Goal: Navigation & Orientation: Find specific page/section

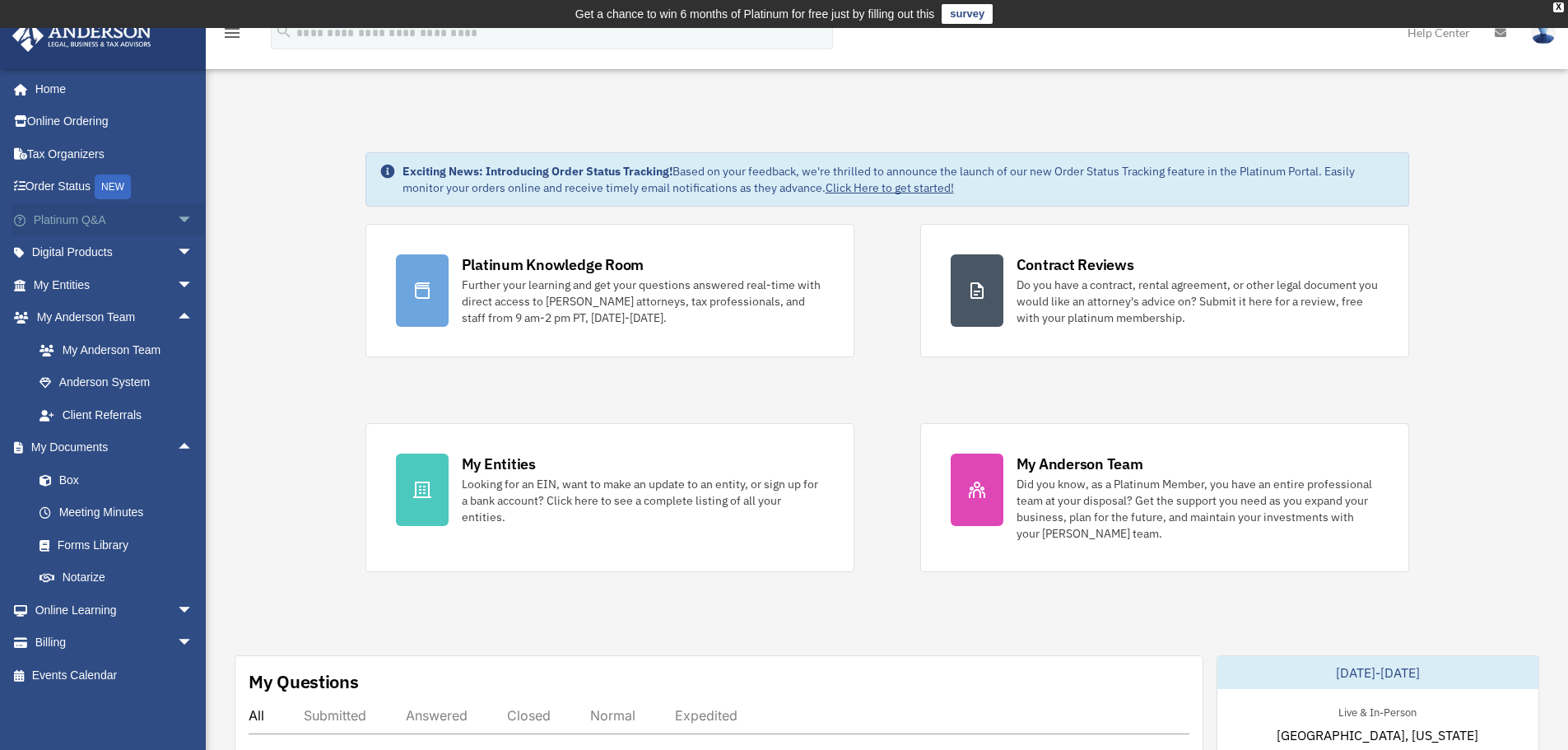
click at [94, 222] on link "Platinum Q&A arrow_drop_down" at bounding box center [114, 220] width 207 height 33
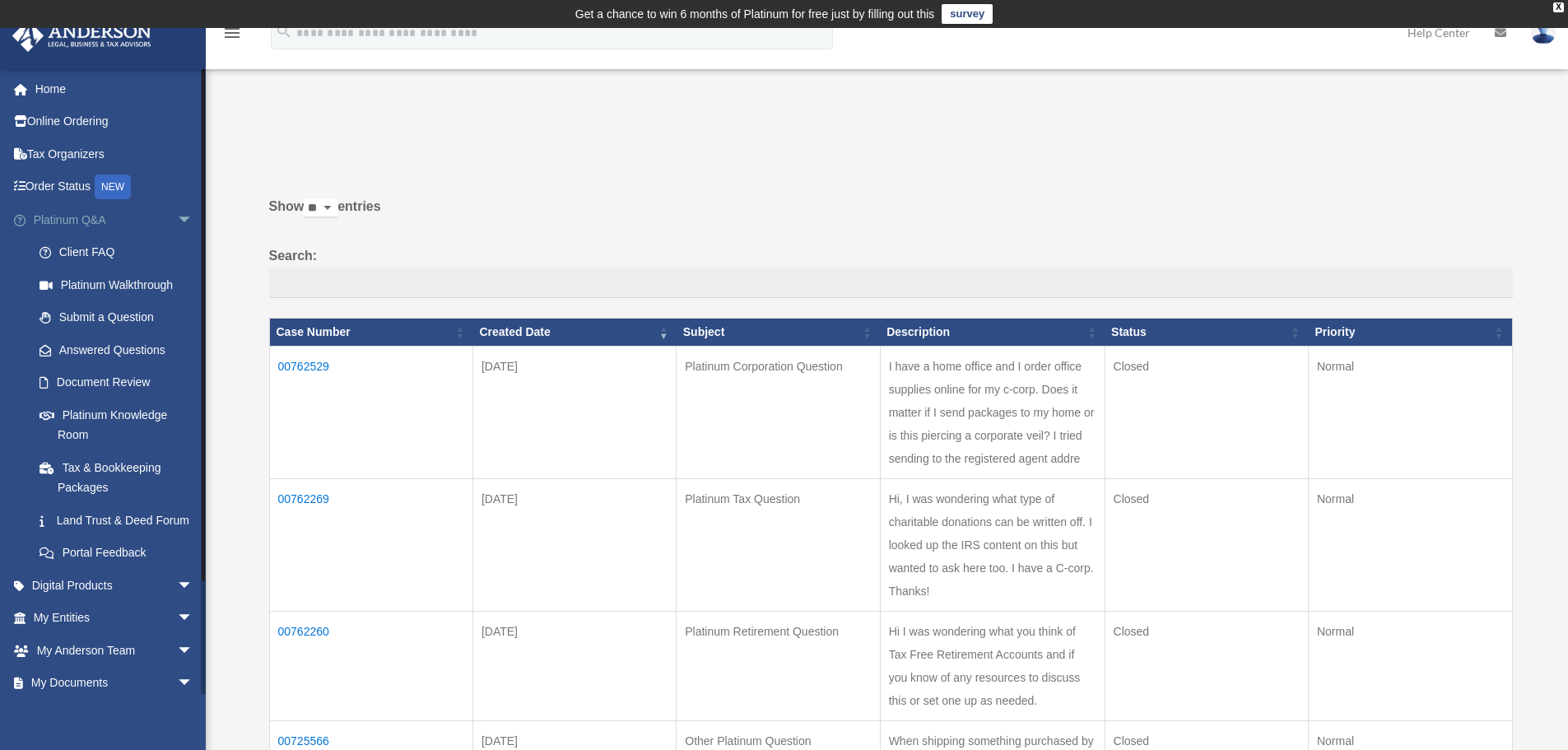
click at [177, 218] on span "arrow_drop_down" at bounding box center [194, 220] width 33 height 34
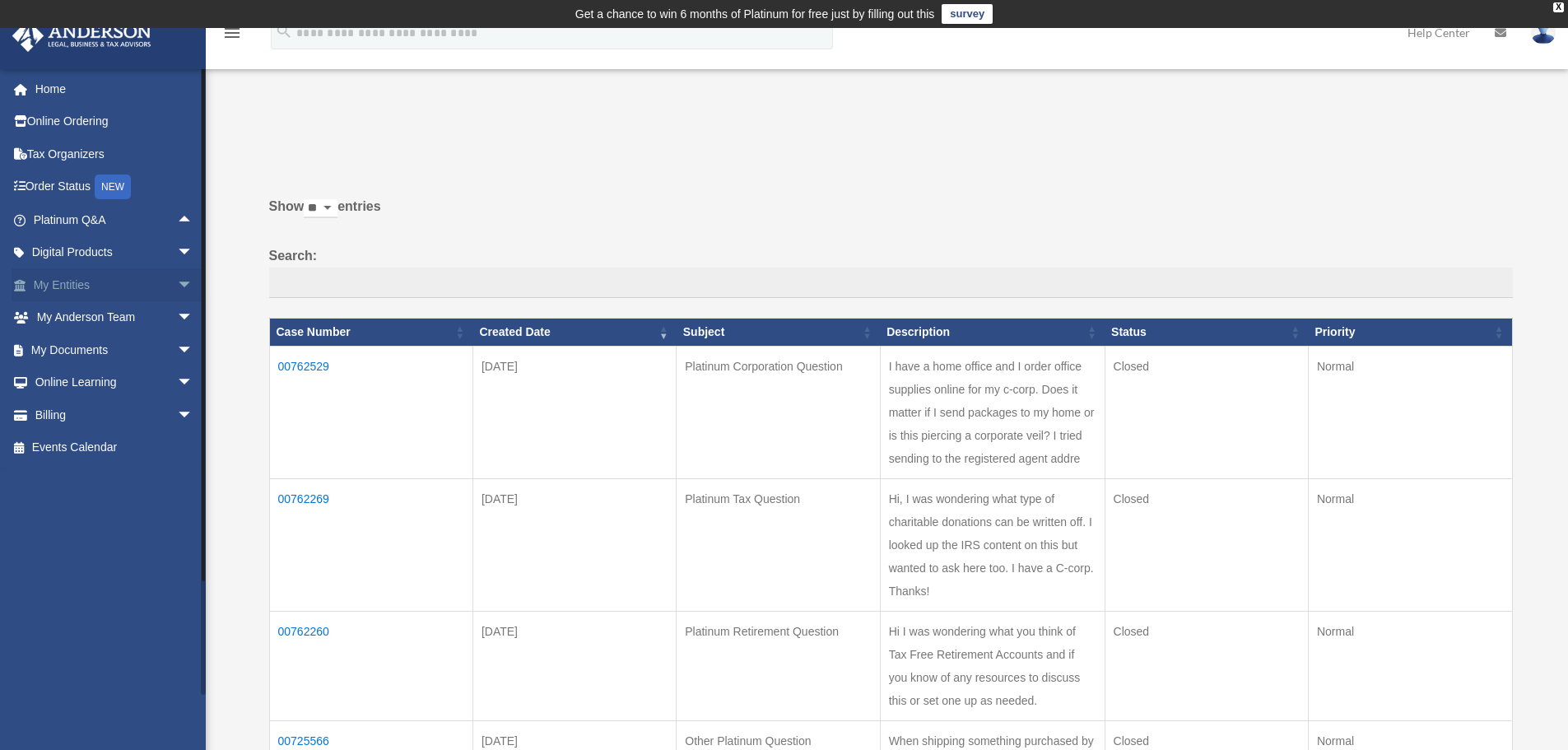
click at [177, 284] on span "arrow_drop_down" at bounding box center [194, 285] width 33 height 34
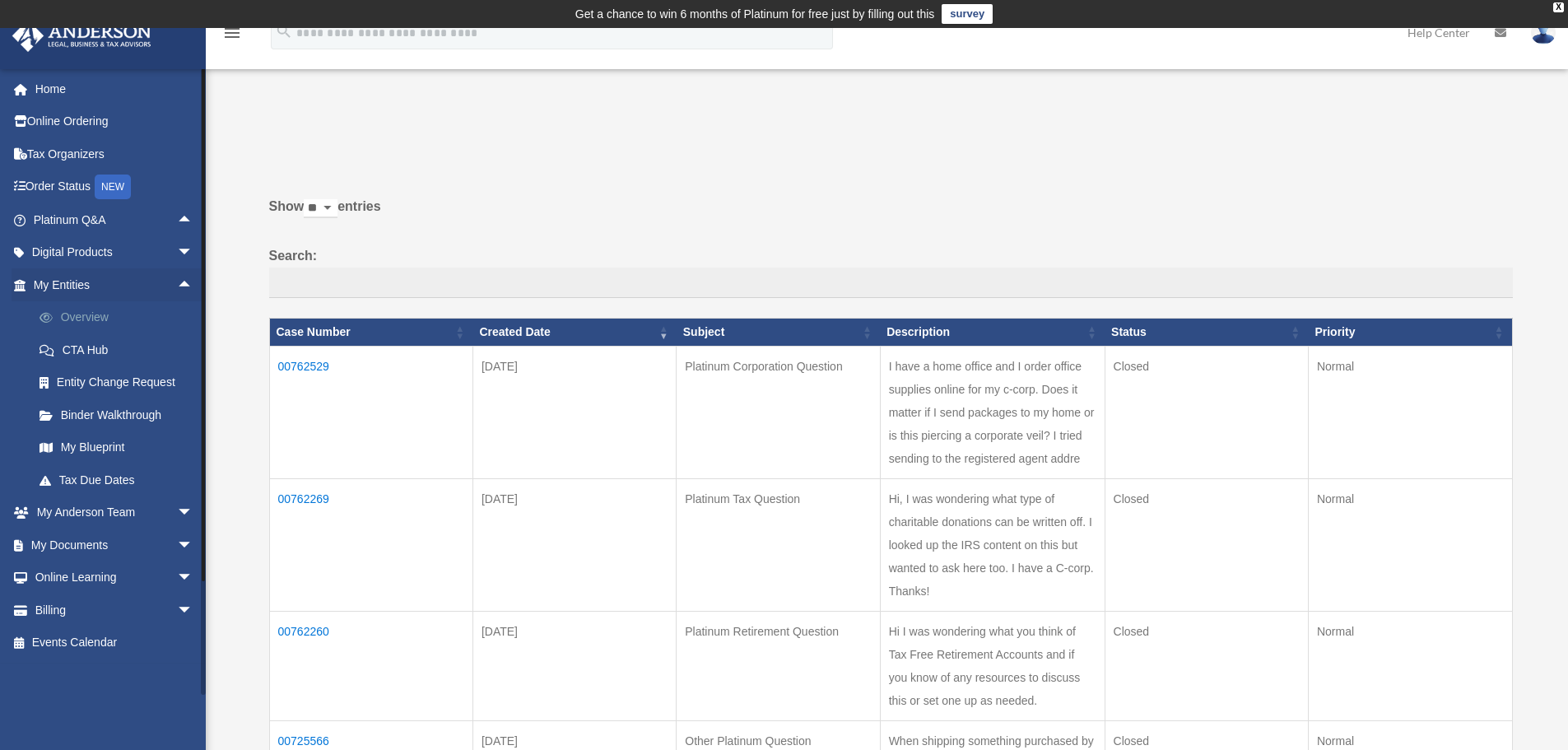
click at [94, 308] on link "Overview" at bounding box center [120, 318] width 195 height 33
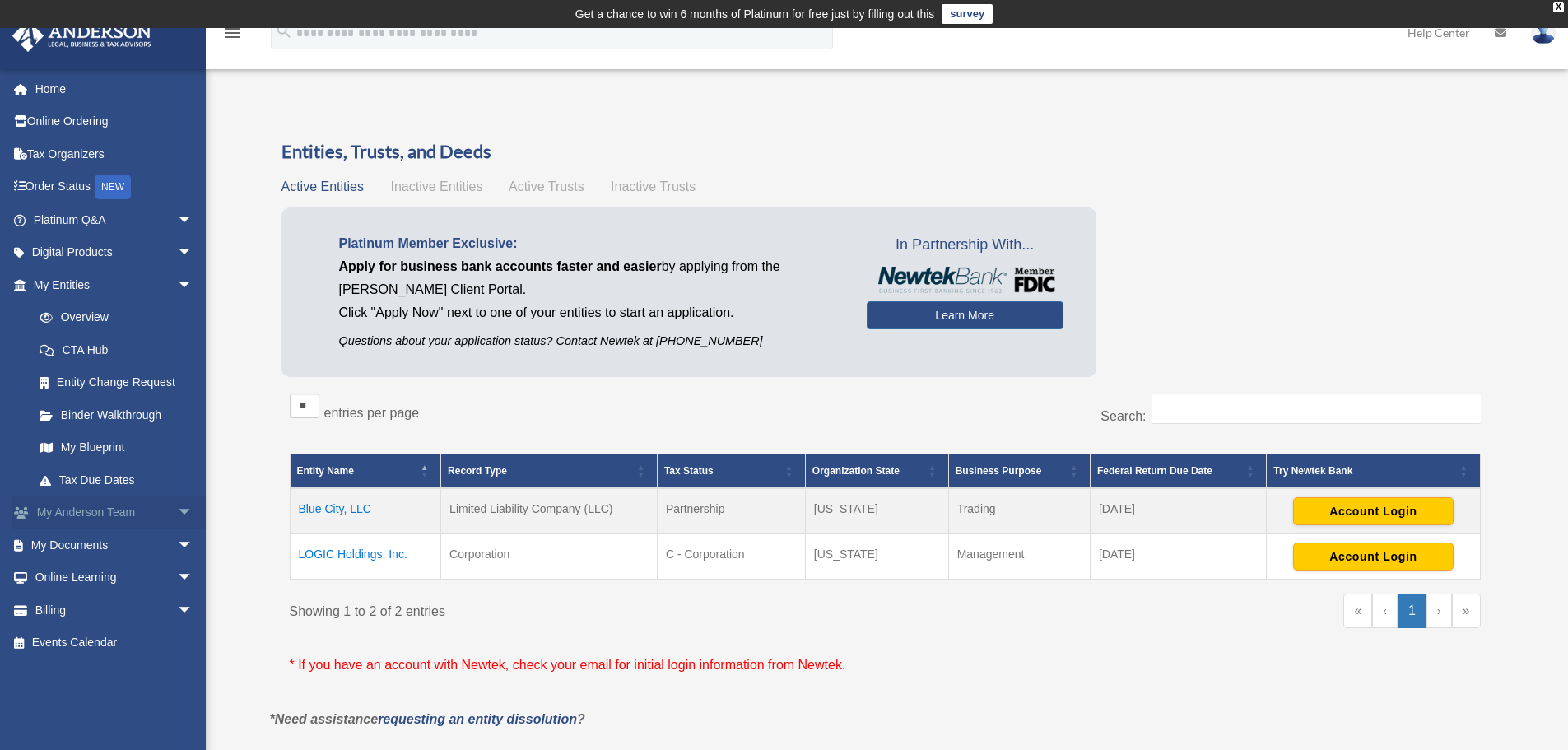
click at [82, 504] on link "My [PERSON_NAME] Team arrow_drop_down" at bounding box center [114, 513] width 207 height 33
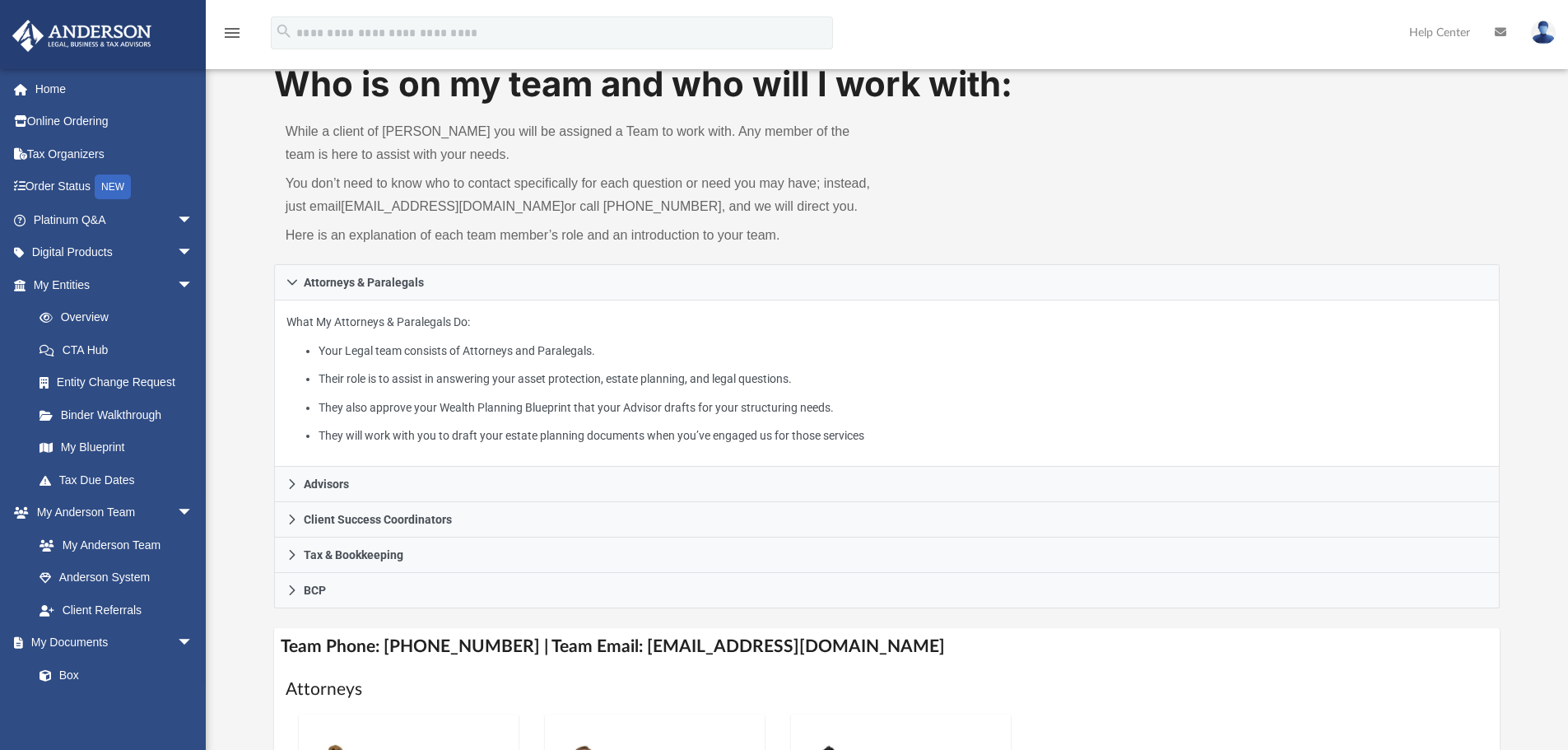
scroll to position [165, 0]
